Goal: Check status: Check status

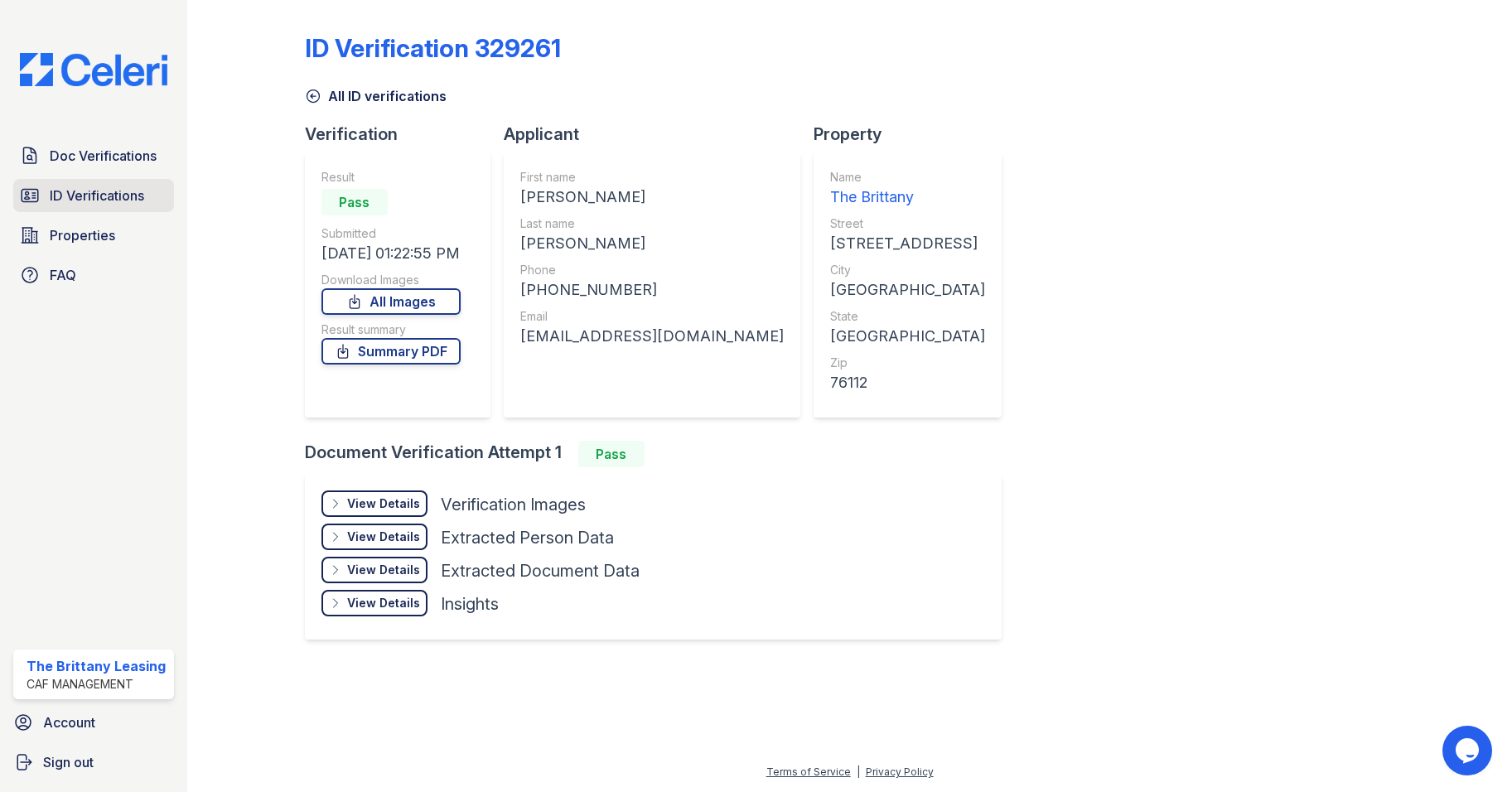
drag, startPoint x: 93, startPoint y: 185, endPoint x: 83, endPoint y: 194, distance: 13.5
click at [93, 186] on span "ID Verifications" at bounding box center [97, 195] width 94 height 20
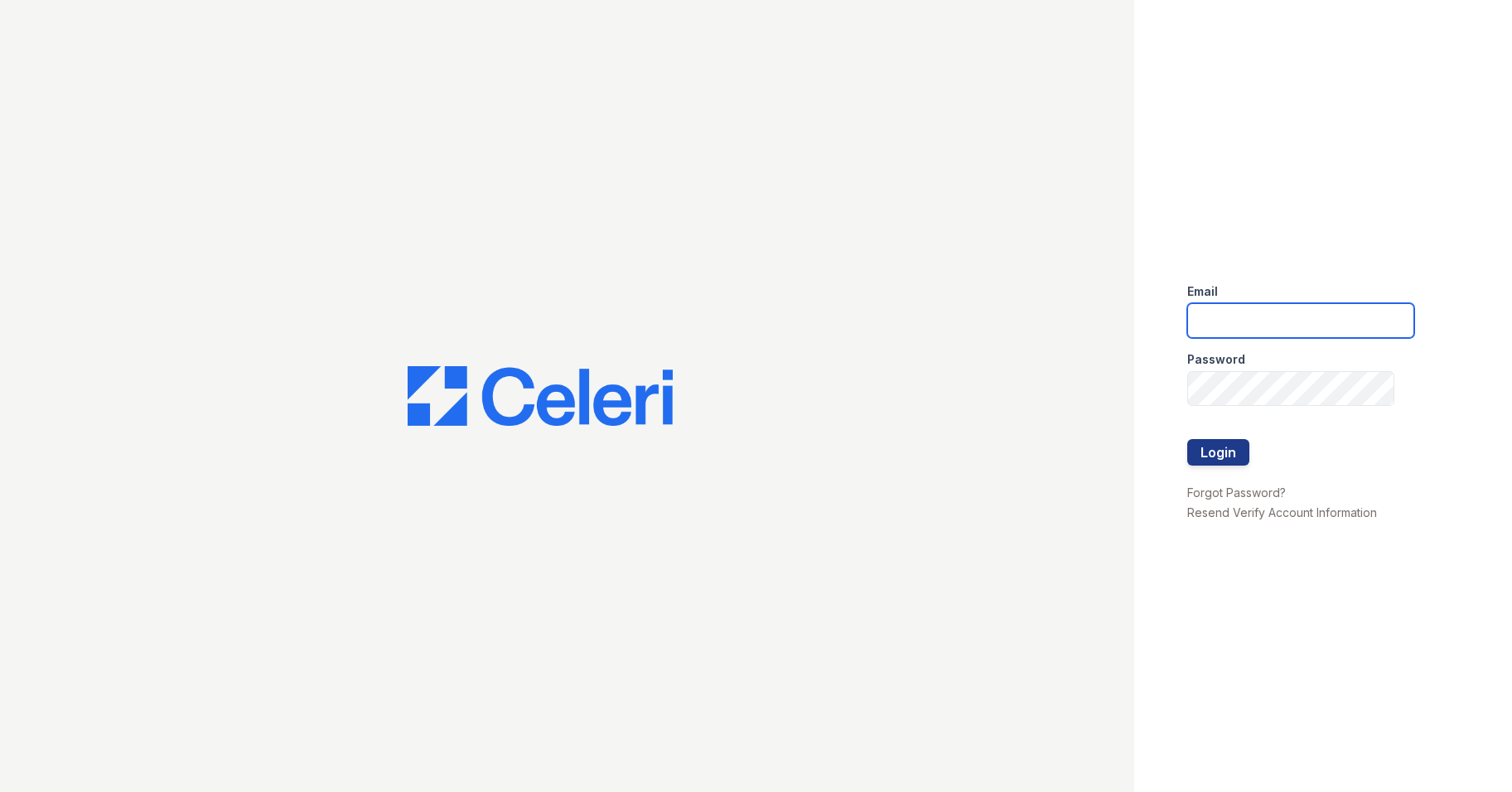
type input "brittany.pm@cafmanagement.com"
click at [1229, 455] on button "Login" at bounding box center [1218, 452] width 62 height 26
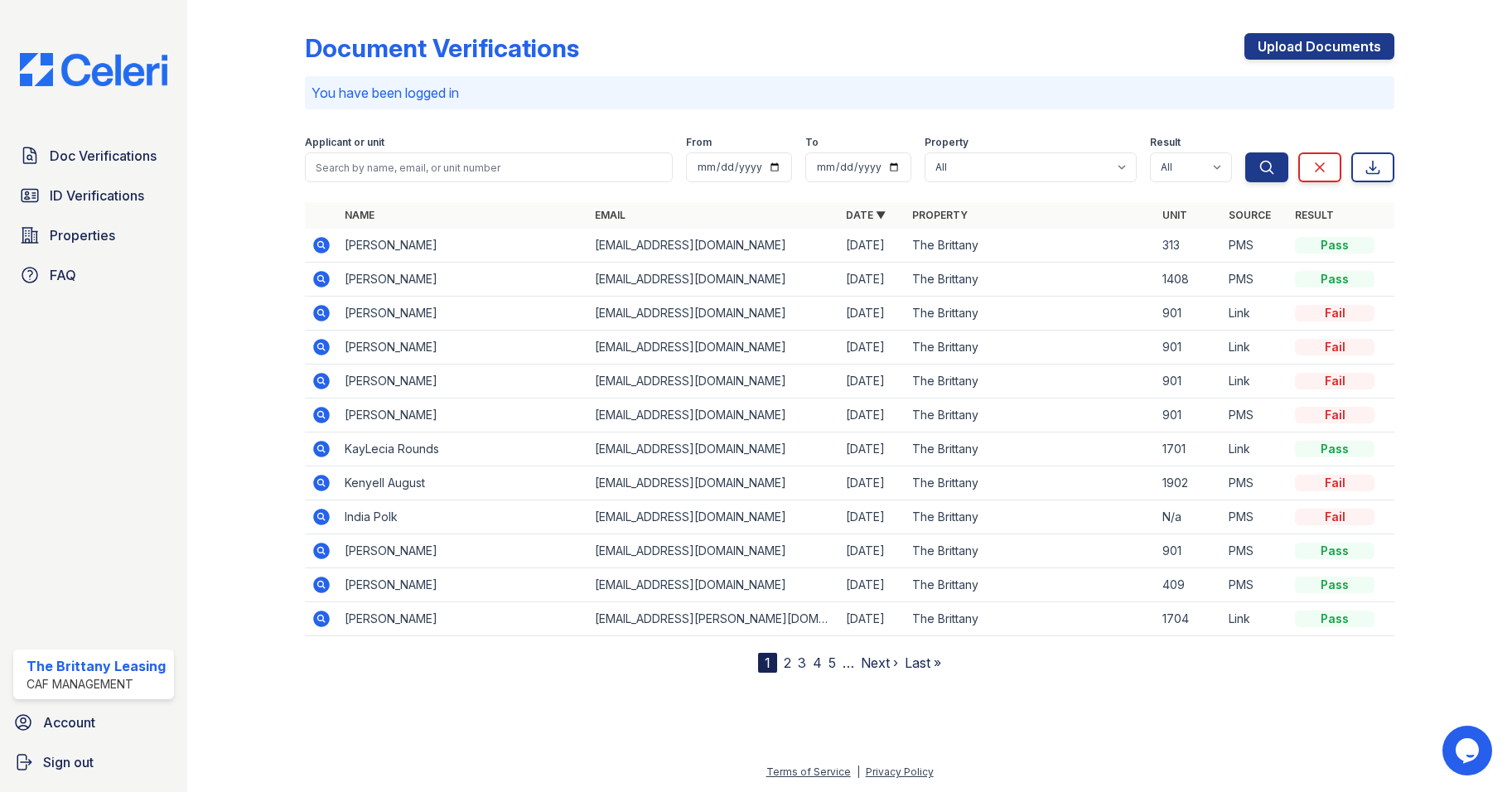
click at [322, 245] on icon at bounding box center [320, 243] width 4 height 4
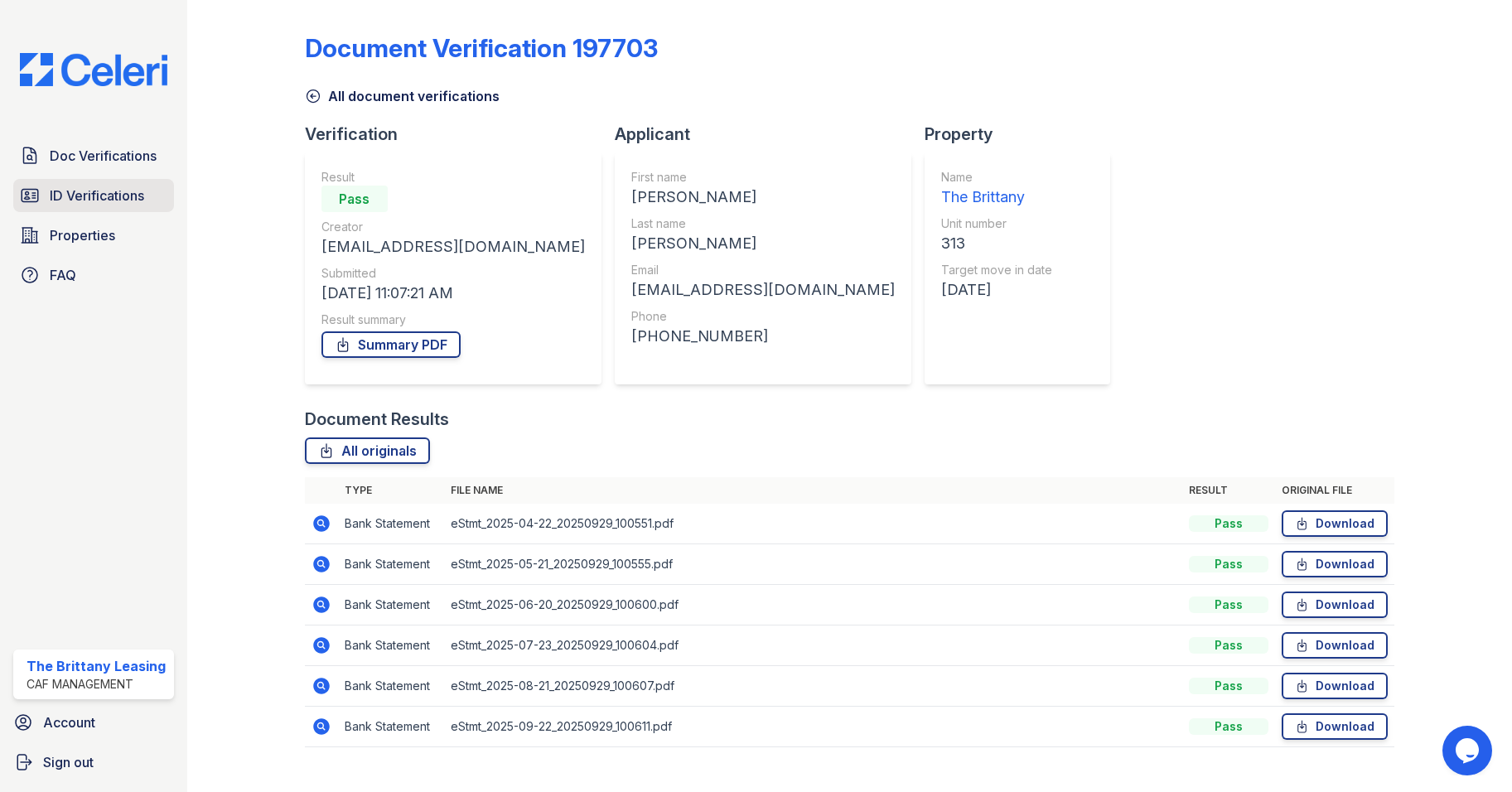
click at [101, 198] on span "ID Verifications" at bounding box center [97, 195] width 94 height 20
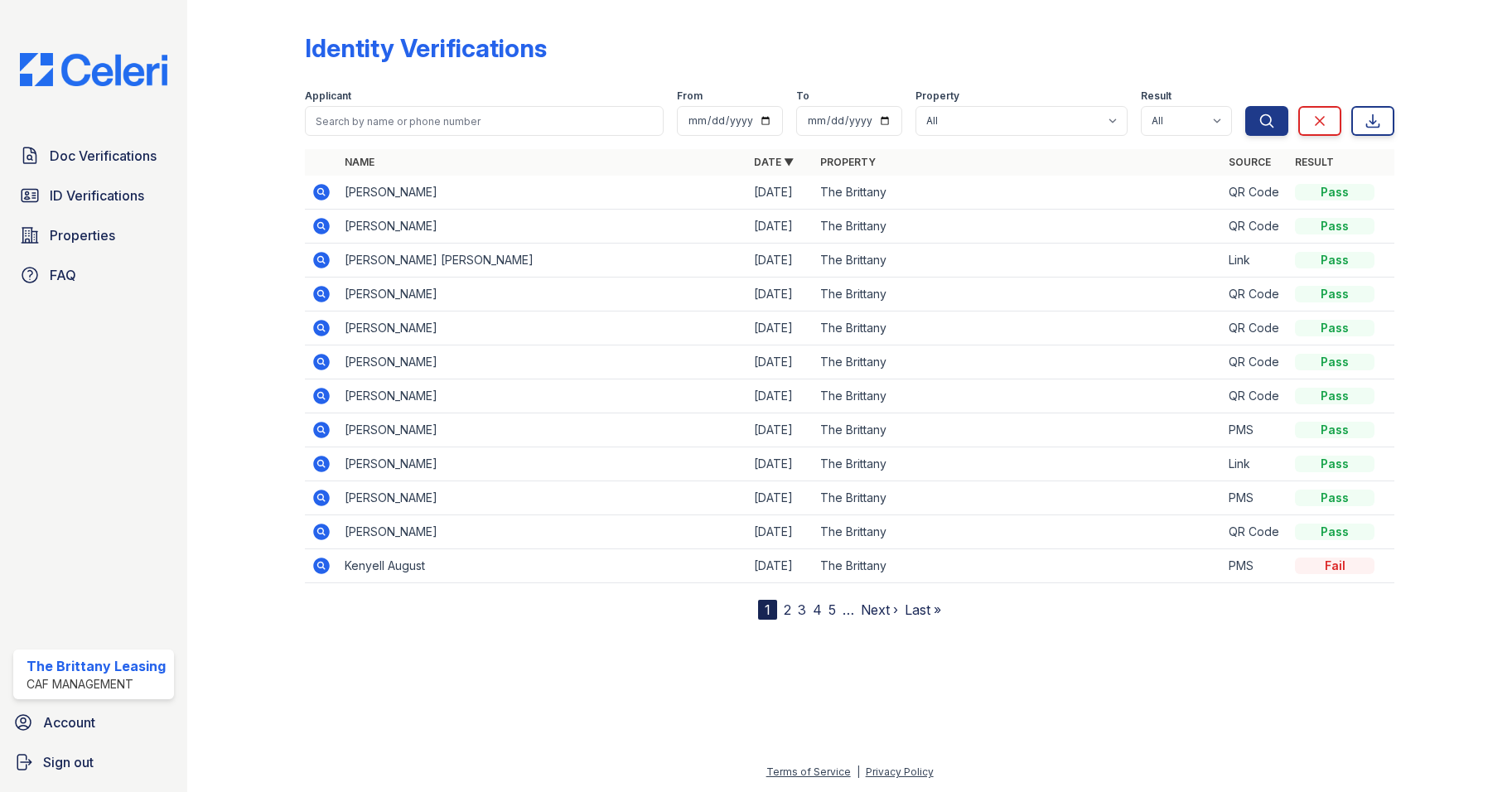
click at [322, 250] on icon at bounding box center [321, 259] width 20 height 20
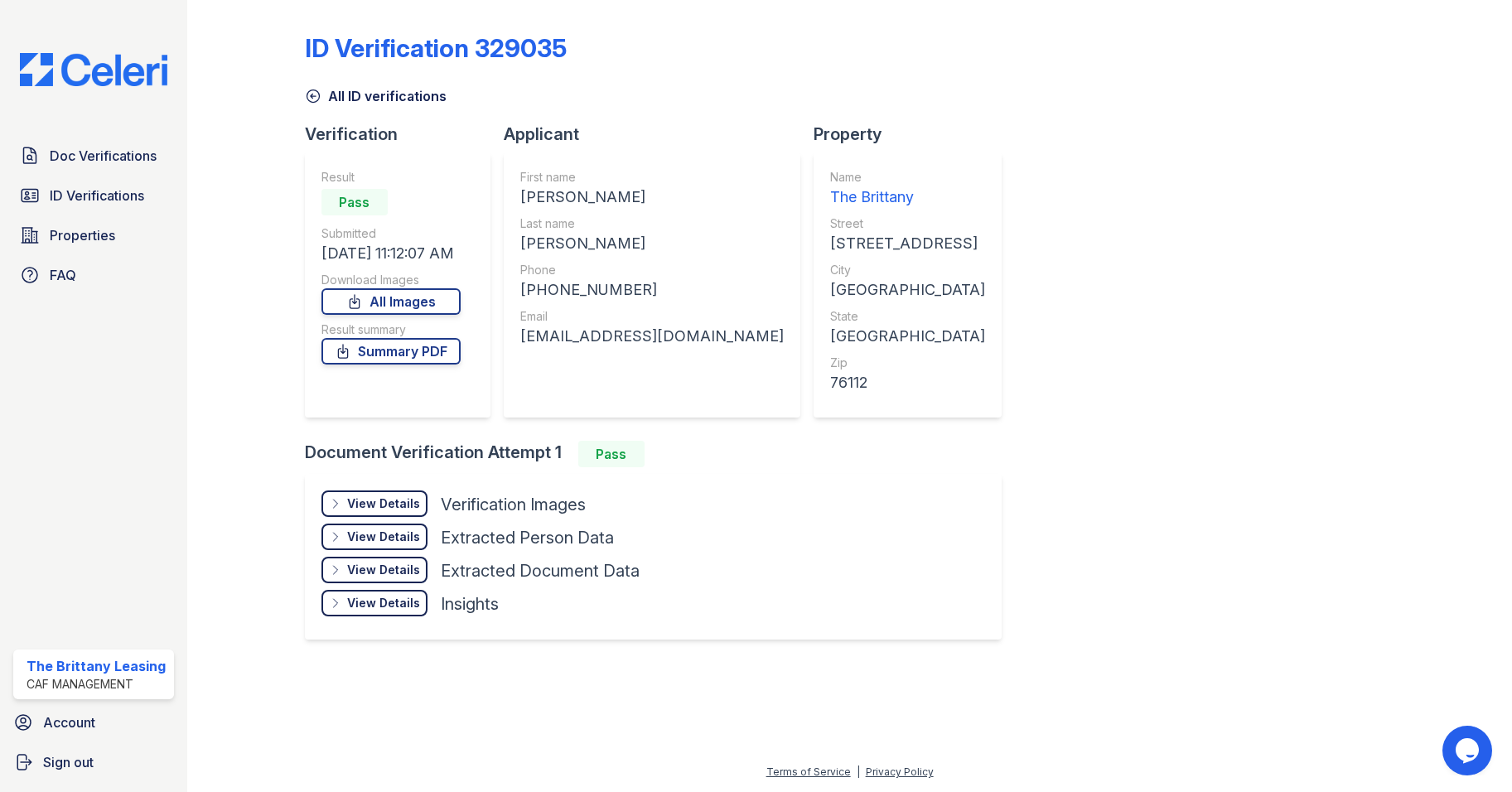
click at [369, 505] on div "View Details" at bounding box center [384, 504] width 73 height 17
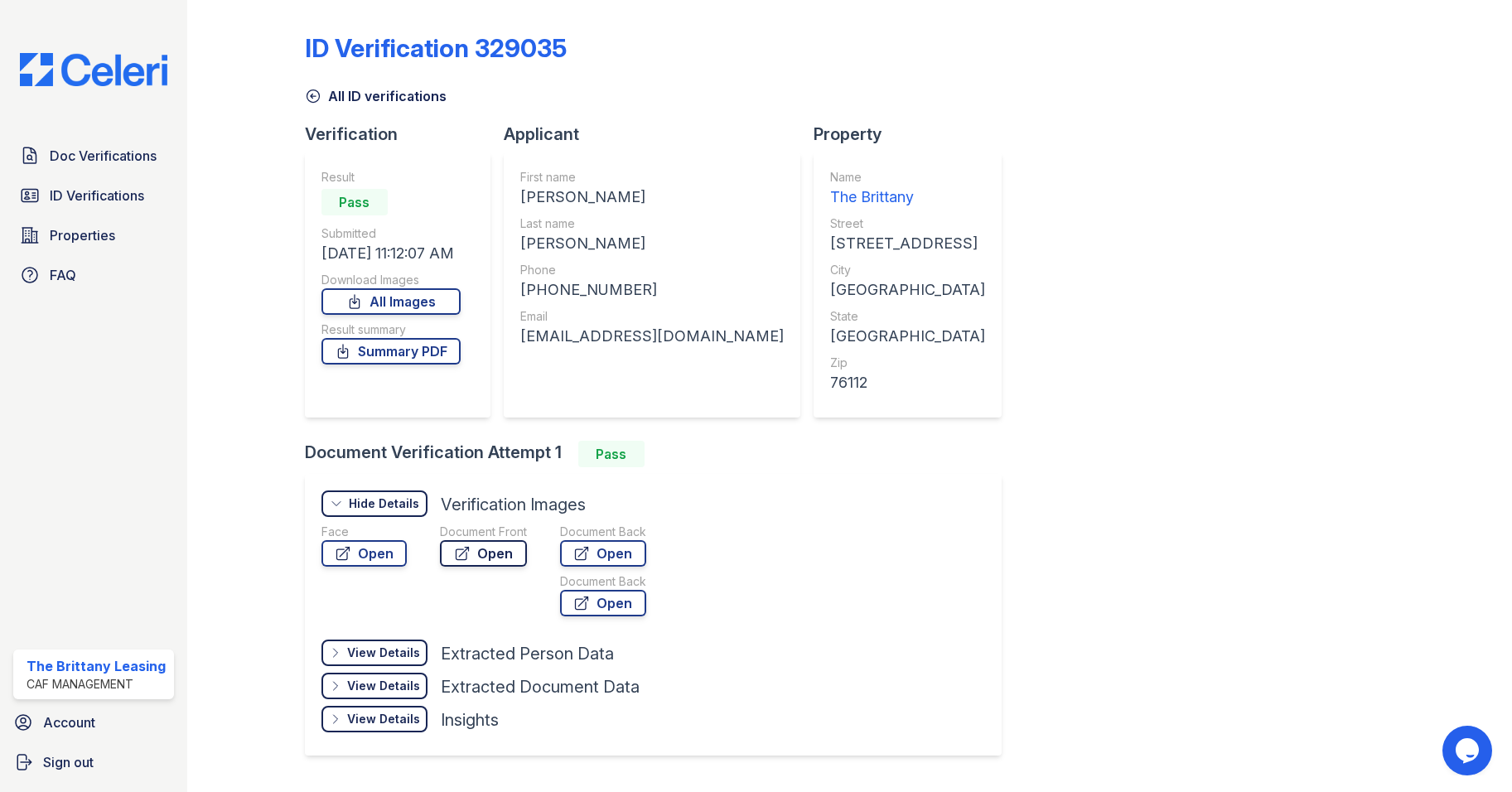
click at [494, 549] on link "Open" at bounding box center [484, 553] width 87 height 26
